Goal: Navigation & Orientation: Find specific page/section

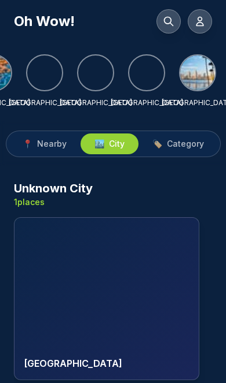
scroll to position [0, 288]
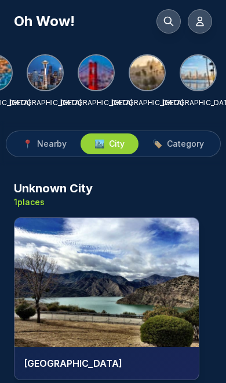
click at [200, 75] on img at bounding box center [197, 73] width 35 height 35
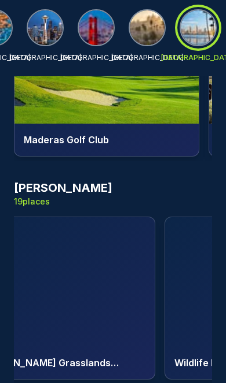
scroll to position [0, 2335]
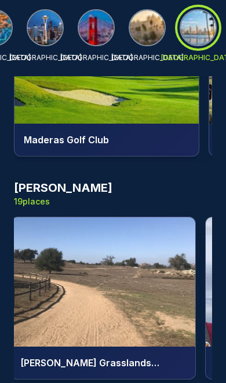
click at [112, 233] on img at bounding box center [103, 282] width 184 height 130
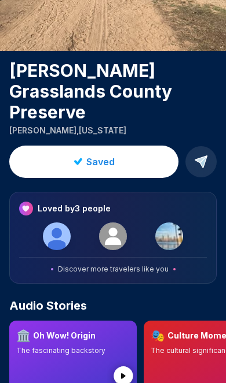
scroll to position [160, 0]
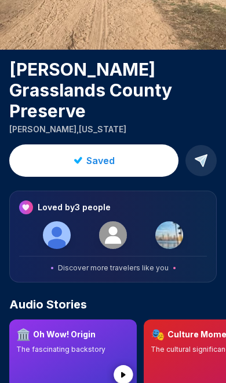
click at [88, 202] on h3 "Loved by 3 people" at bounding box center [74, 208] width 73 height 12
click at [115, 221] on img at bounding box center [113, 235] width 28 height 28
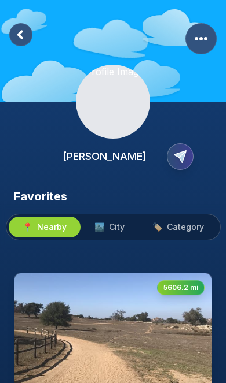
click at [25, 40] on rect at bounding box center [20, 34] width 23 height 23
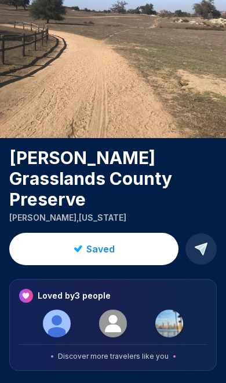
scroll to position [68, 0]
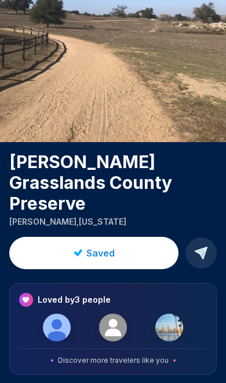
click at [105, 314] on img at bounding box center [113, 328] width 28 height 28
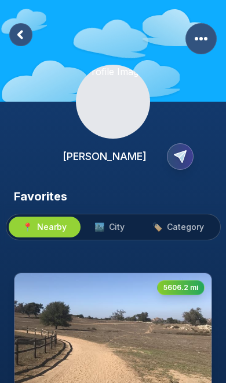
click at [22, 34] on rect at bounding box center [20, 34] width 23 height 23
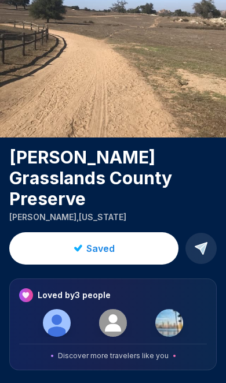
scroll to position [74, 0]
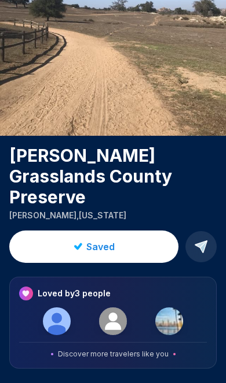
click at [64, 311] on img at bounding box center [57, 322] width 28 height 28
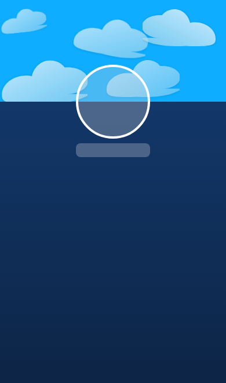
scroll to position [19, 0]
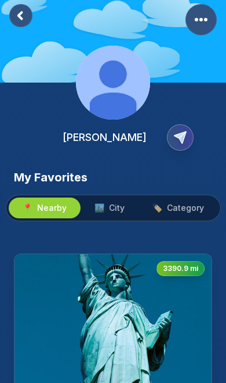
click at [20, 19] on icon at bounding box center [20, 15] width 3 height 6
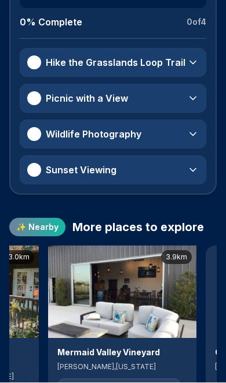
scroll to position [0, 263]
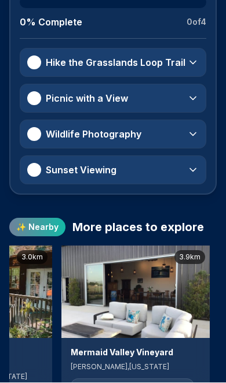
click at [161, 284] on img at bounding box center [135, 292] width 148 height 93
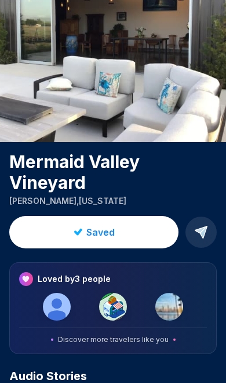
scroll to position [67, 0]
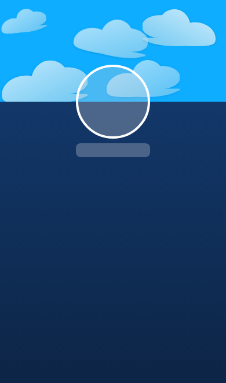
scroll to position [68, 0]
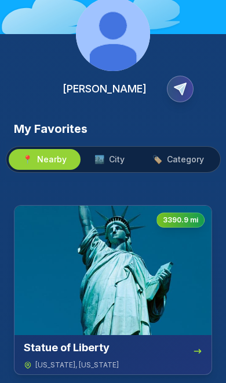
click at [183, 156] on span "Category" at bounding box center [185, 160] width 37 height 12
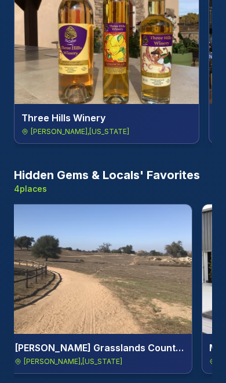
scroll to position [0, 202]
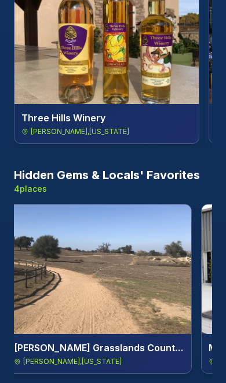
click at [129, 281] on img at bounding box center [99, 270] width 184 height 130
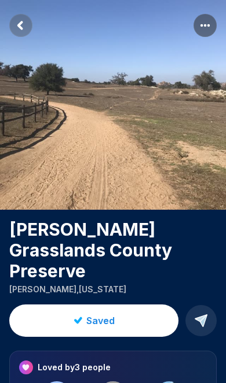
click at [201, 315] on icon at bounding box center [201, 321] width 12 height 12
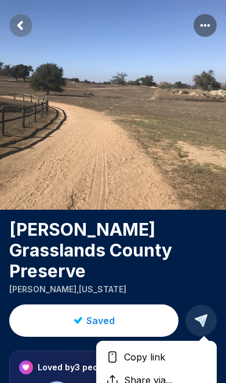
click at [161, 350] on span "Copy link" at bounding box center [144, 357] width 50 height 14
